Goal: Complete application form

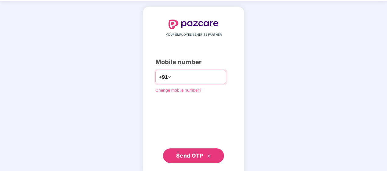
scroll to position [31, 0]
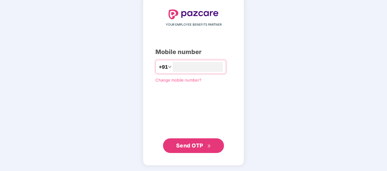
type input "**********"
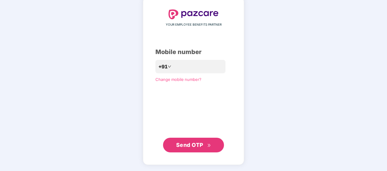
scroll to position [30, 0]
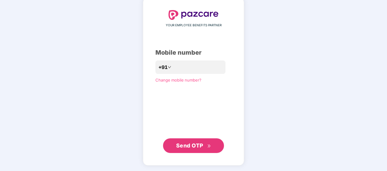
click at [196, 142] on span "Send OTP" at bounding box center [189, 145] width 27 height 6
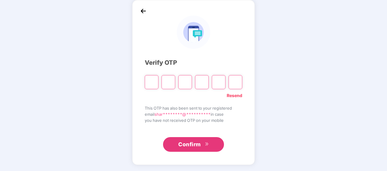
scroll to position [28, 0]
type input "*"
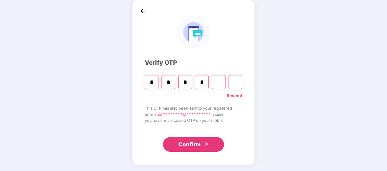
type input "*"
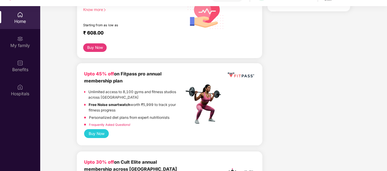
scroll to position [0, 0]
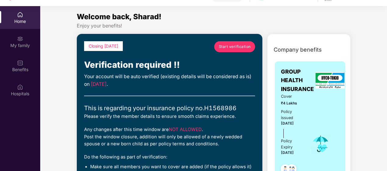
click at [240, 45] on span "Start verification" at bounding box center [235, 47] width 32 height 6
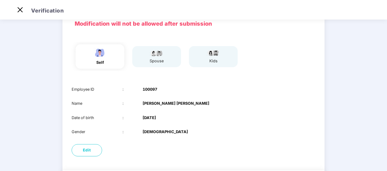
scroll to position [31, 0]
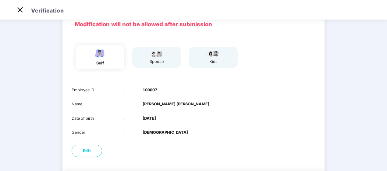
click at [167, 62] on div "spouse" at bounding box center [156, 57] width 49 height 21
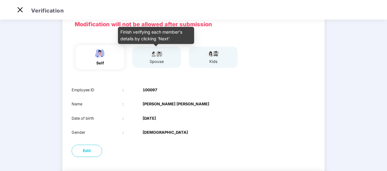
click at [160, 62] on div "spouse" at bounding box center [156, 62] width 15 height 6
click at [158, 59] on div "spouse" at bounding box center [156, 62] width 15 height 6
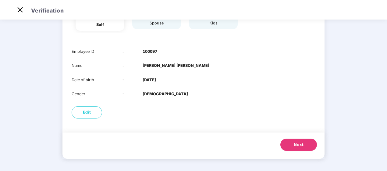
click at [299, 145] on span "Next" at bounding box center [299, 145] width 10 height 6
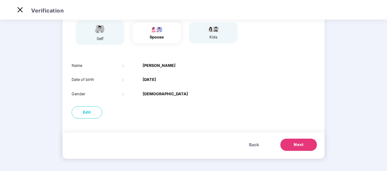
scroll to position [56, 0]
click at [299, 145] on span "Next" at bounding box center [299, 145] width 10 height 6
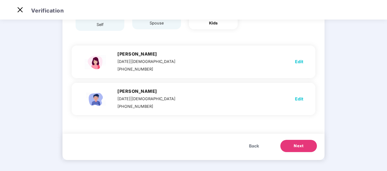
click at [299, 145] on span "Next" at bounding box center [299, 146] width 10 height 6
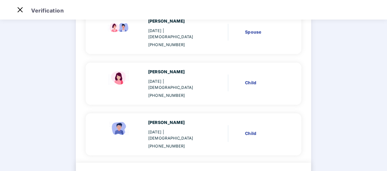
scroll to position [131, 0]
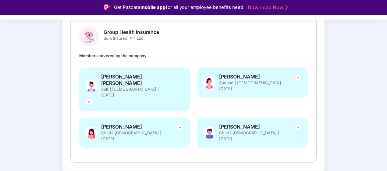
scroll to position [15, 0]
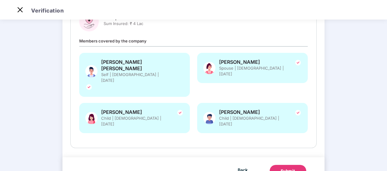
click at [287, 168] on div "Submit" at bounding box center [288, 171] width 15 height 6
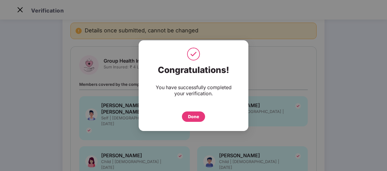
scroll to position [45, 0]
click at [196, 117] on div "Done" at bounding box center [193, 116] width 11 height 7
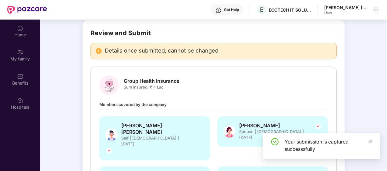
scroll to position [34, 0]
